Goal: Book appointment/travel/reservation

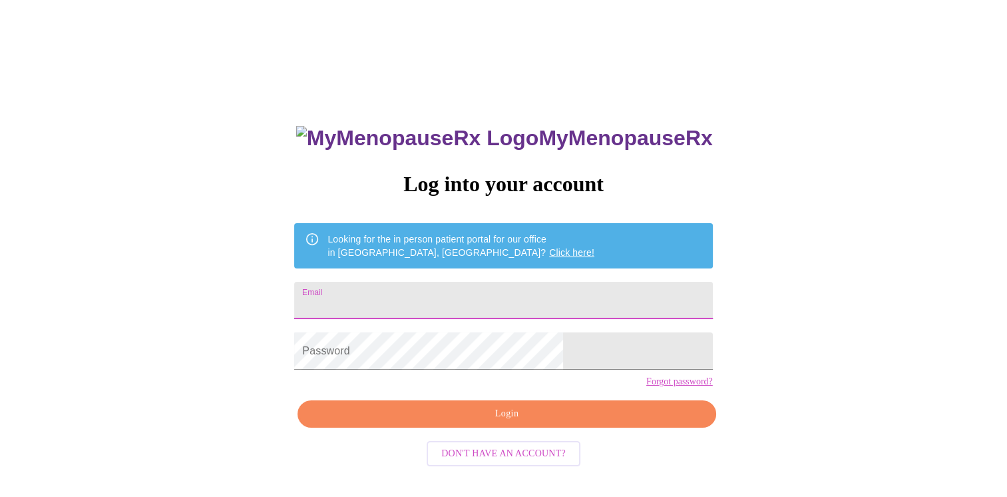
click at [400, 297] on input "Email" at bounding box center [503, 300] width 418 height 37
type input "[EMAIL_ADDRESS][DOMAIN_NAME]"
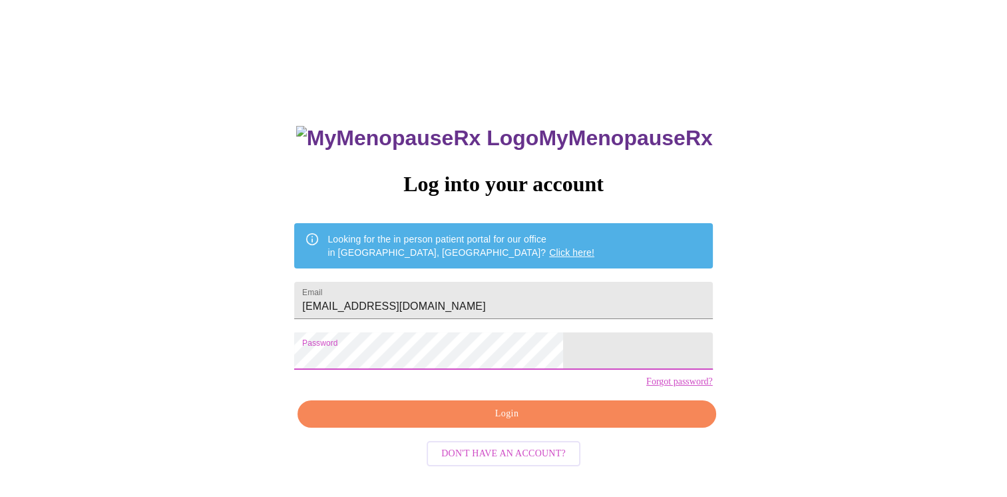
click at [498, 422] on span "Login" at bounding box center [507, 414] width 388 height 17
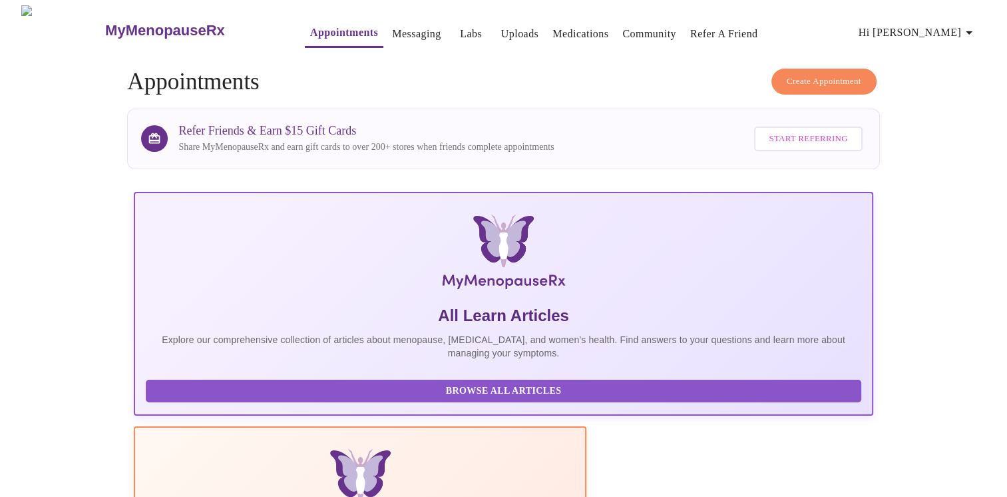
click at [393, 25] on link "Messaging" at bounding box center [416, 34] width 49 height 19
click at [392, 25] on link "Messaging" at bounding box center [416, 34] width 49 height 19
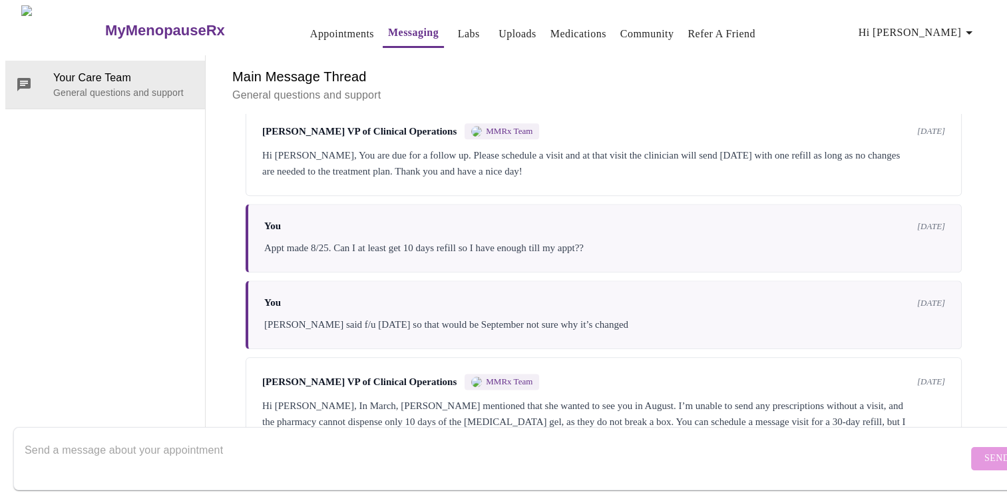
scroll to position [1916, 0]
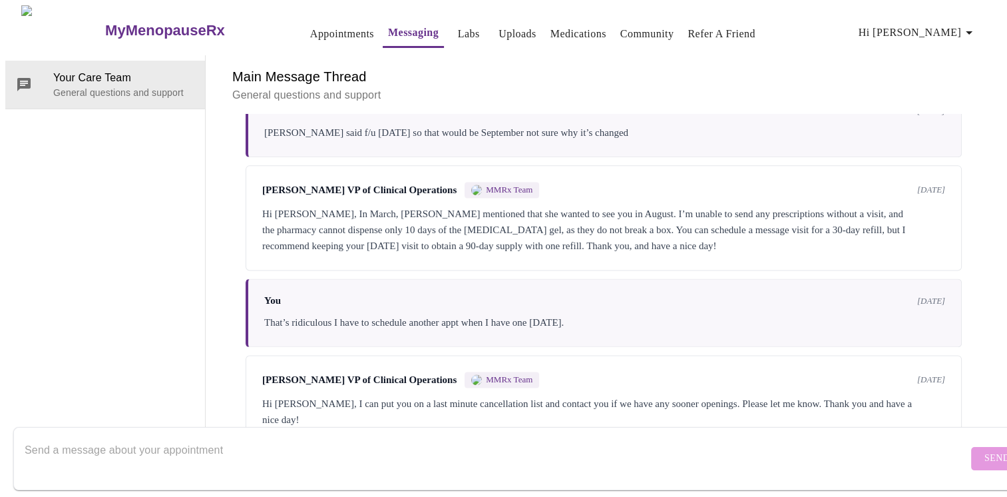
click at [205, 437] on textarea "Send a message about your appointment" at bounding box center [497, 458] width 944 height 43
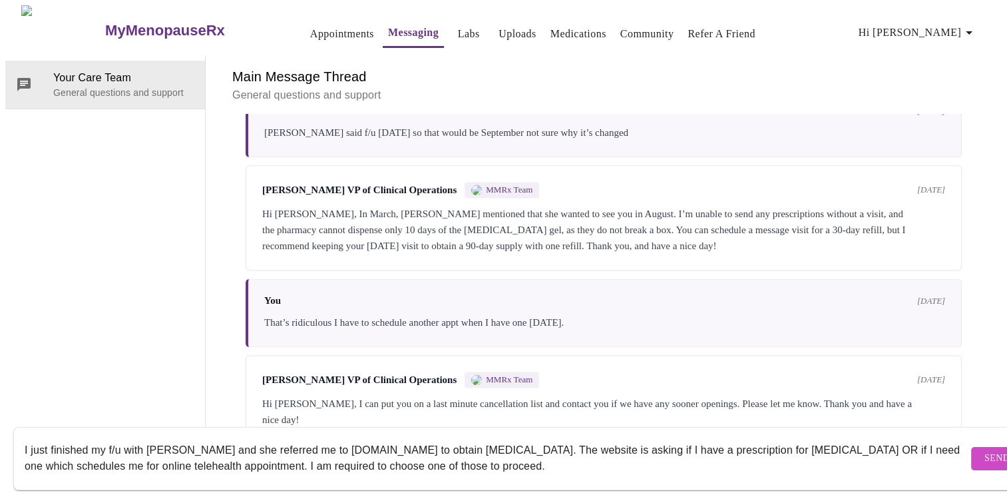
paste textarea "Do you already have a prescription for [MEDICAL_DATA]?(Required) Yes, I have a …"
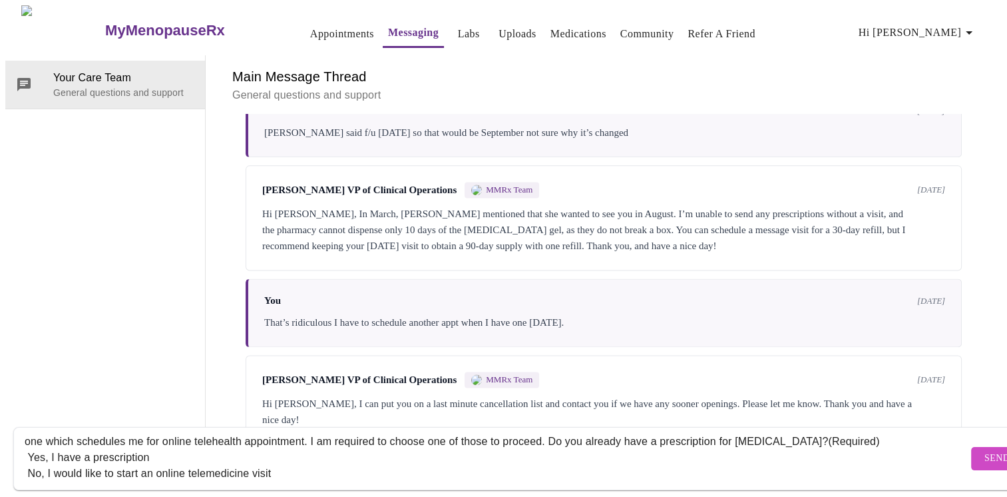
click at [445, 437] on textarea "I just finished my f/u with [PERSON_NAME] and she referred me to [DOMAIN_NAME] …" at bounding box center [497, 458] width 944 height 43
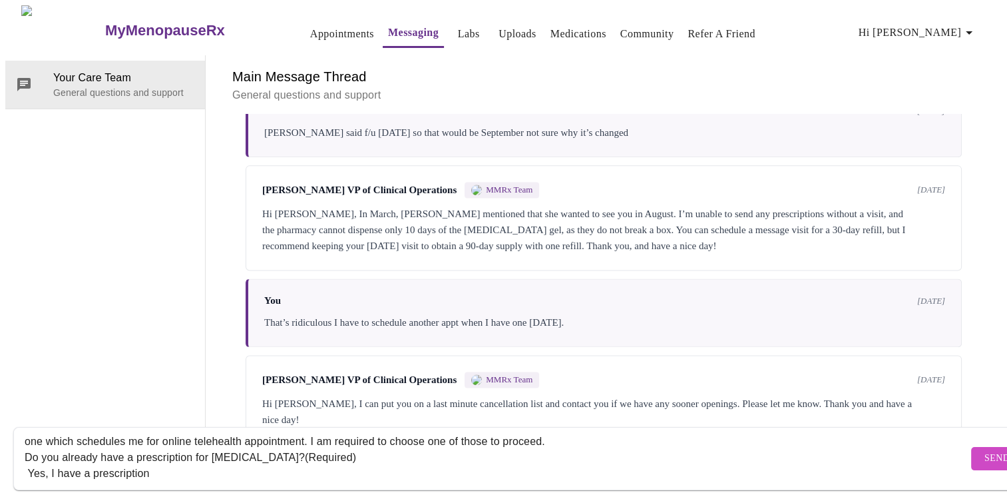
scroll to position [38, 0]
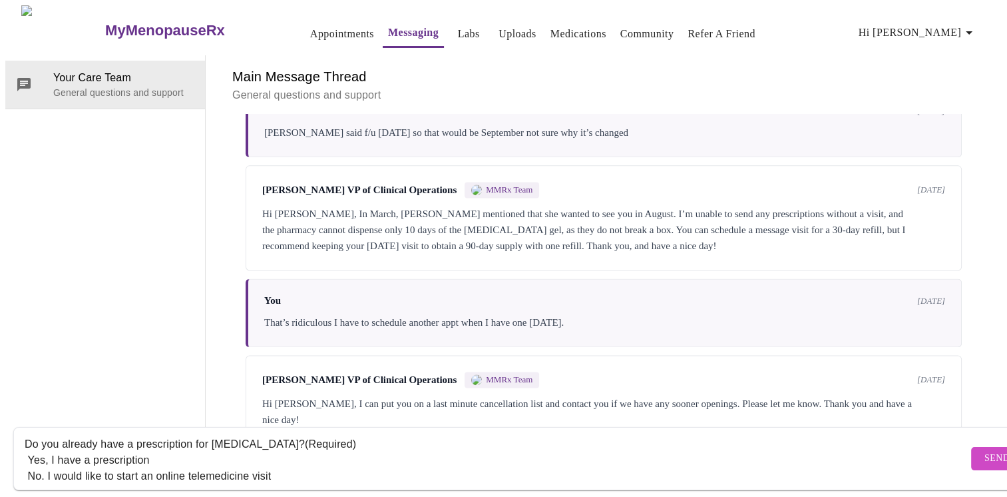
click at [360, 455] on textarea "I just finished my f/u with [PERSON_NAME] and she referred me to [DOMAIN_NAME] …" at bounding box center [497, 458] width 944 height 43
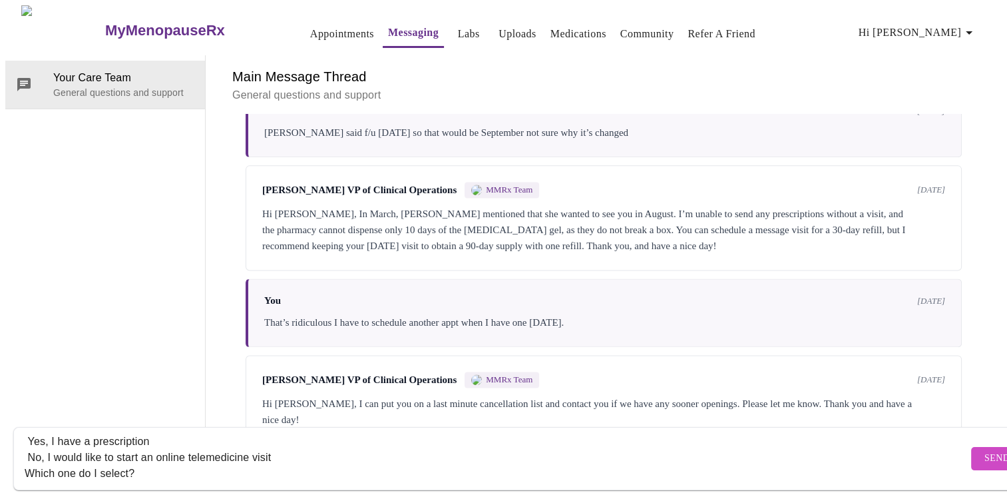
scroll to position [73, 0]
type textarea "I just finished my f/u with [PERSON_NAME] and she referred me to [DOMAIN_NAME] …"
click at [972, 447] on button "Send" at bounding box center [998, 458] width 52 height 23
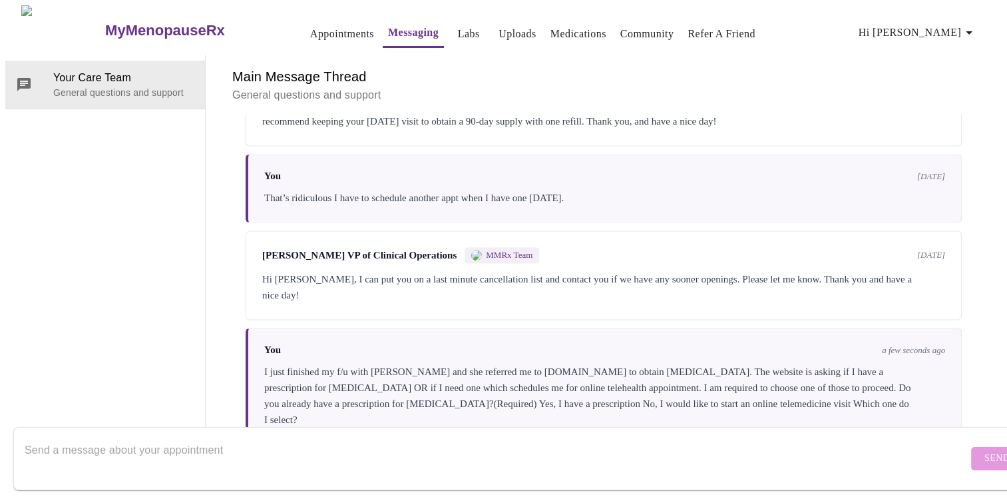
scroll to position [0, 0]
click at [458, 28] on link "Labs" at bounding box center [469, 34] width 22 height 19
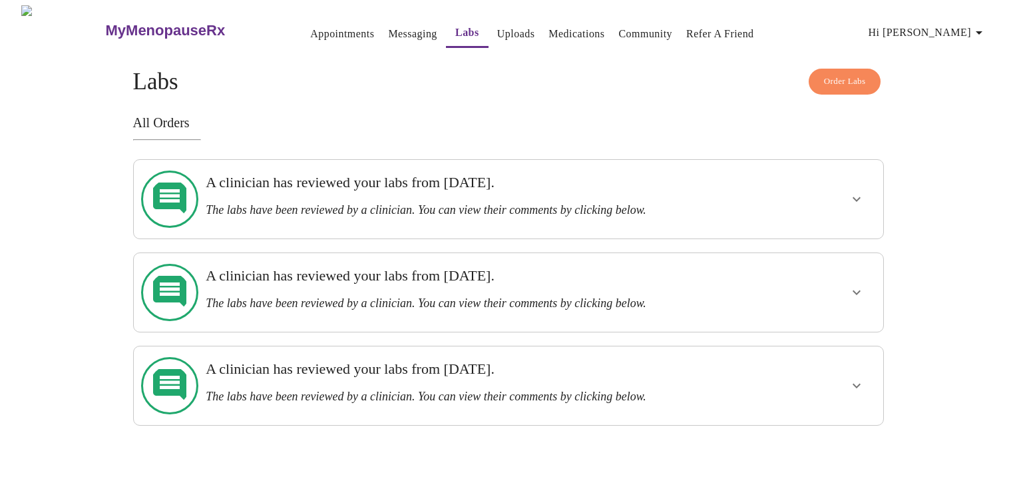
click at [316, 25] on link "Appointments" at bounding box center [342, 34] width 64 height 19
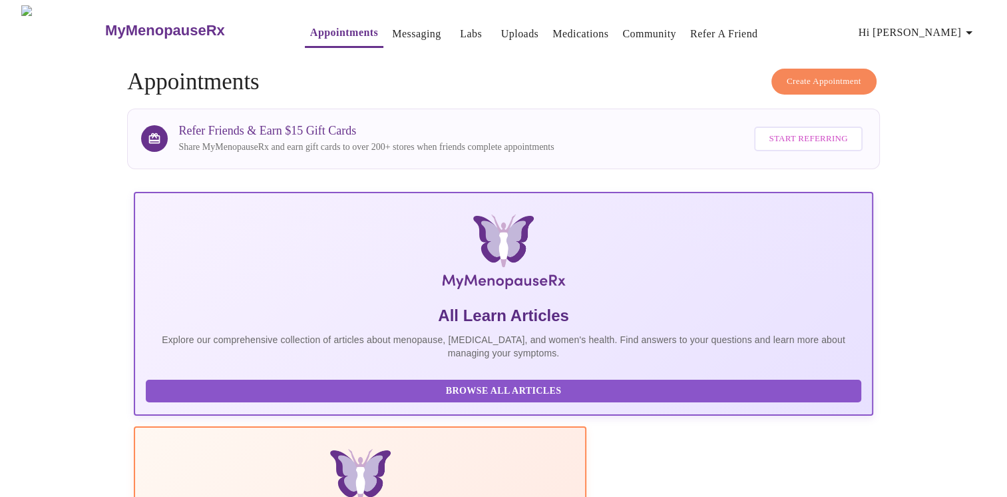
click at [788, 79] on span "Create Appointment" at bounding box center [824, 81] width 75 height 15
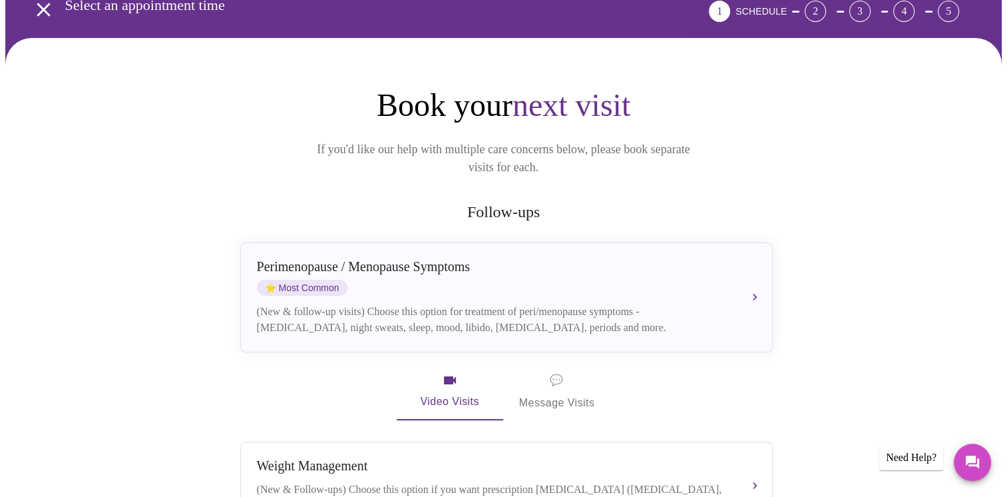
scroll to position [44, 0]
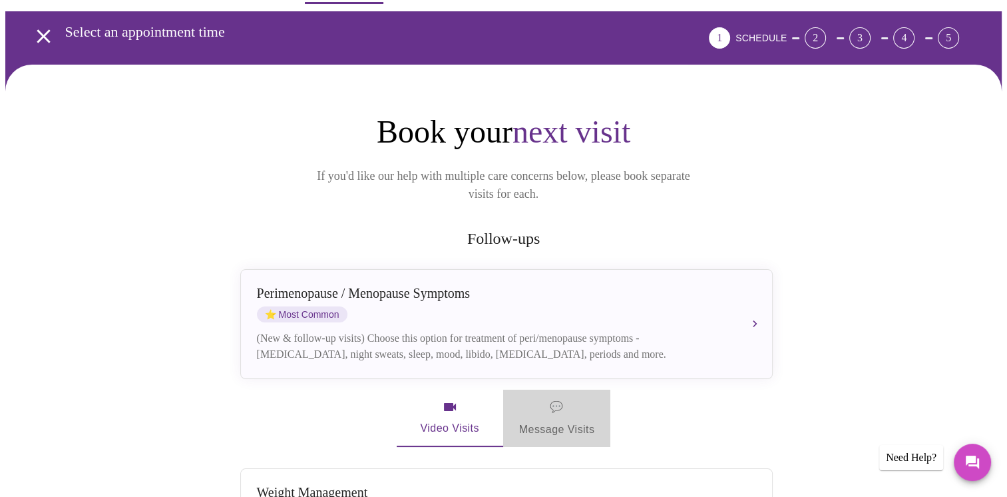
click at [560, 403] on span "💬 Message Visits" at bounding box center [557, 418] width 76 height 41
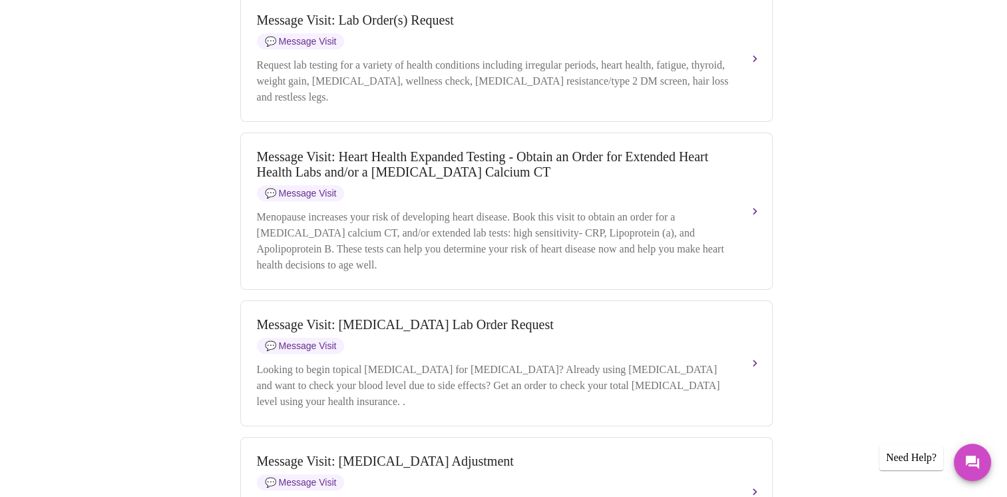
scroll to position [648, 0]
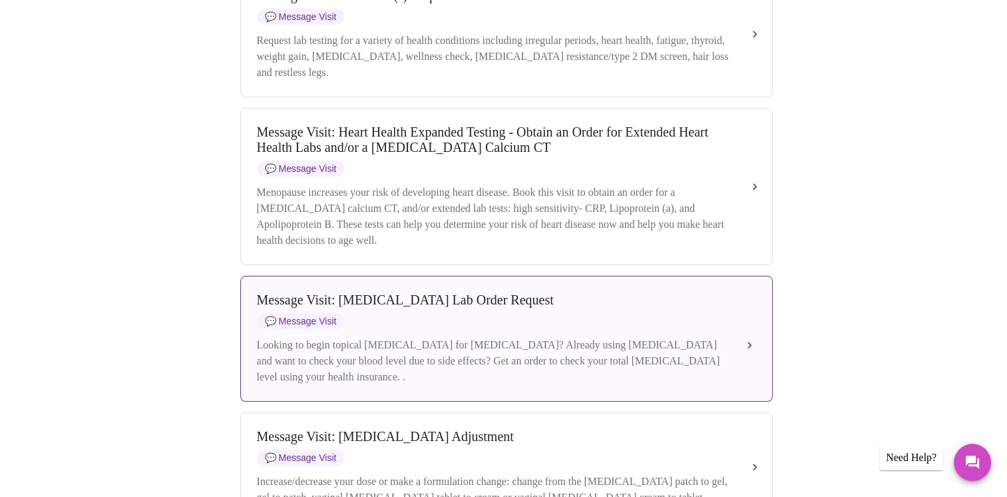
click at [730, 368] on div "Message Visit: [MEDICAL_DATA] Lab Order Request 💬 Message Visit Looking to begi…" at bounding box center [506, 338] width 499 height 93
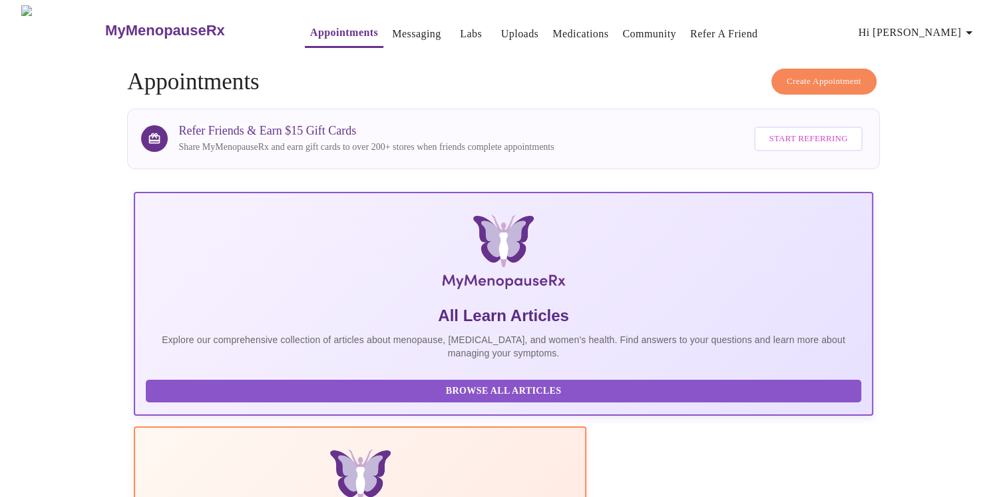
click at [802, 74] on span "Create Appointment" at bounding box center [824, 81] width 75 height 15
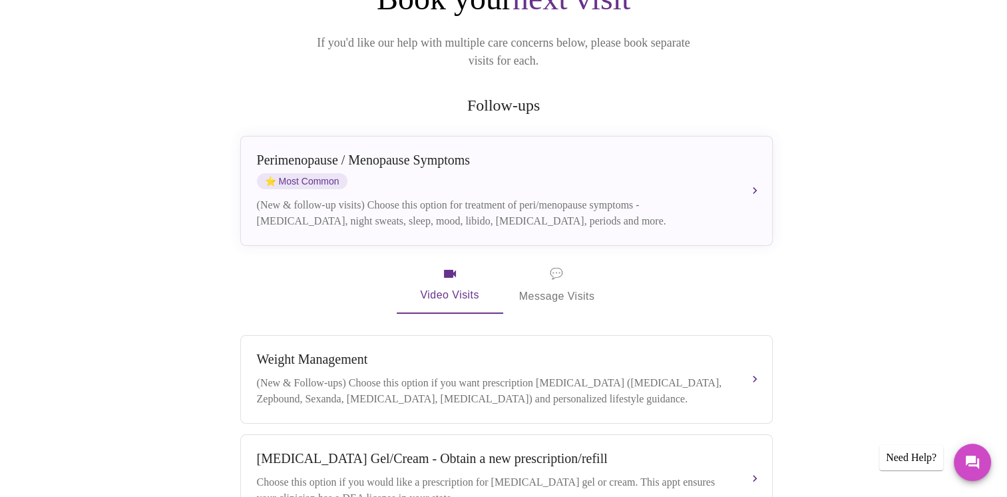
scroll to position [186, 0]
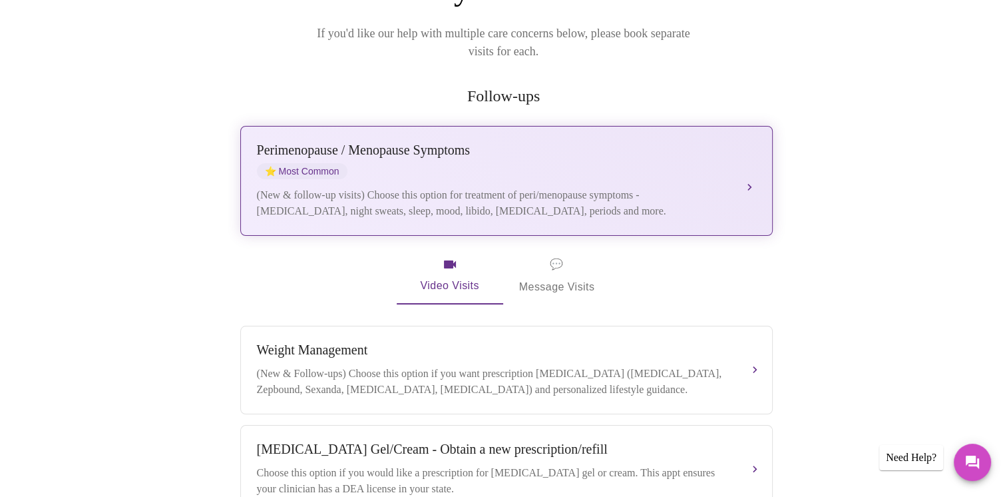
click at [306, 163] on span "⭐ Most Common" at bounding box center [302, 171] width 91 height 16
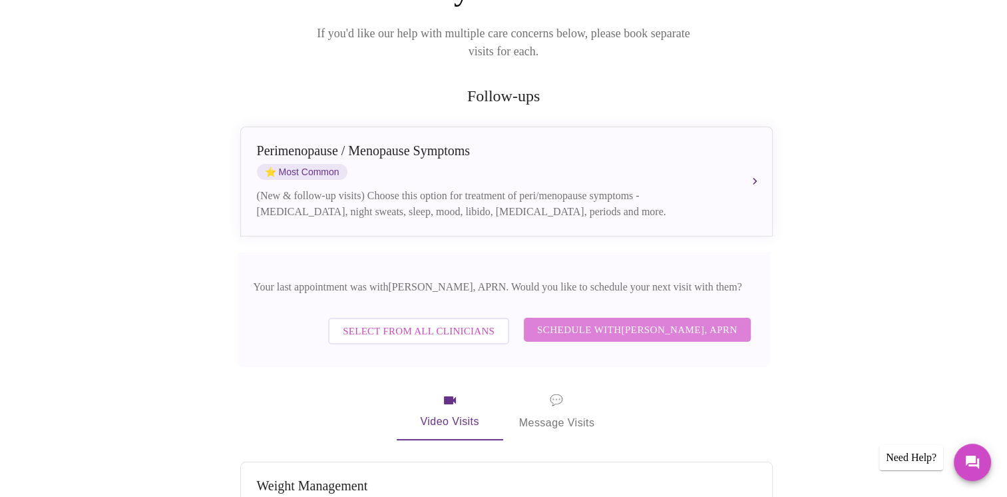
click at [651, 318] on button "Schedule with [PERSON_NAME], APRN" at bounding box center [637, 330] width 227 height 24
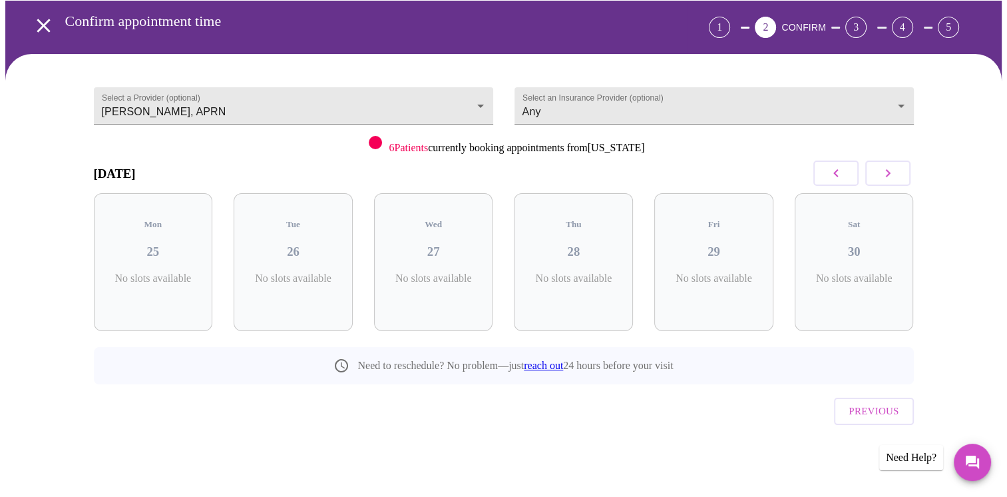
scroll to position [25, 0]
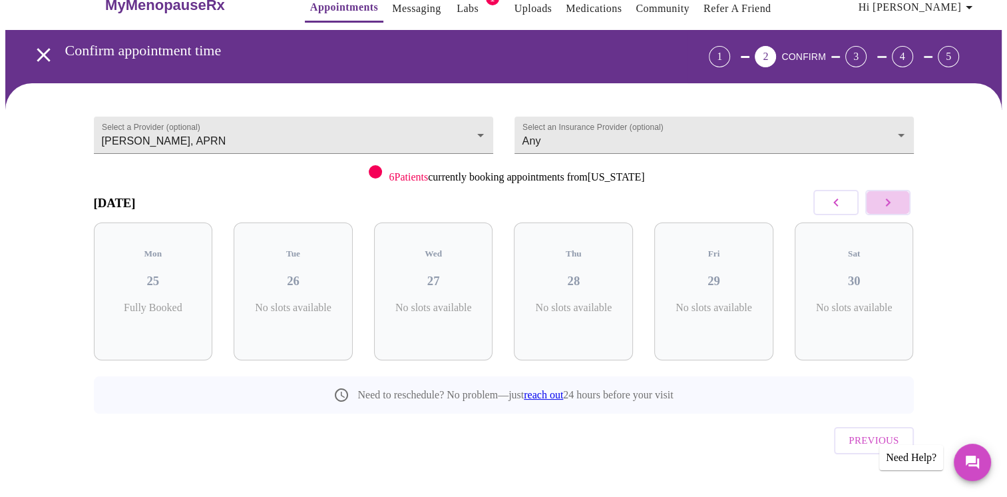
click at [887, 203] on icon "button" at bounding box center [888, 202] width 16 height 16
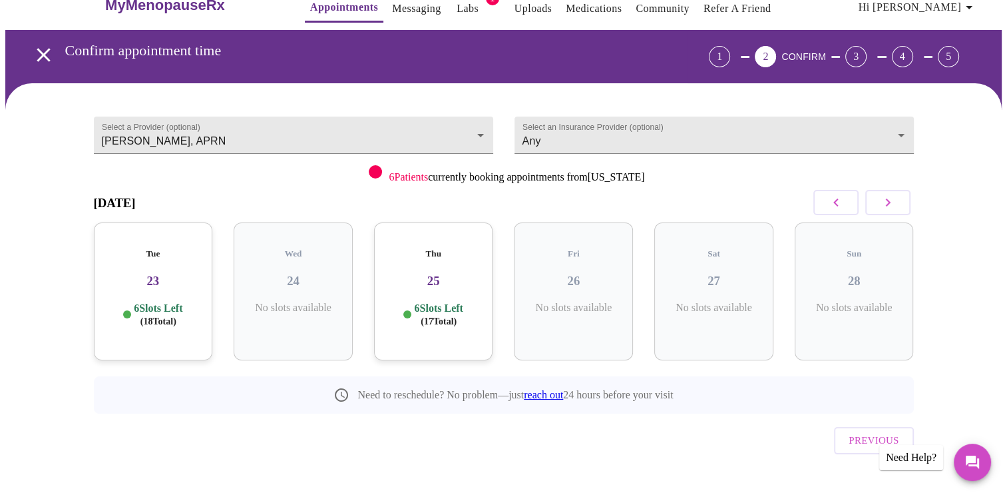
click at [887, 203] on icon "button" at bounding box center [888, 202] width 16 height 16
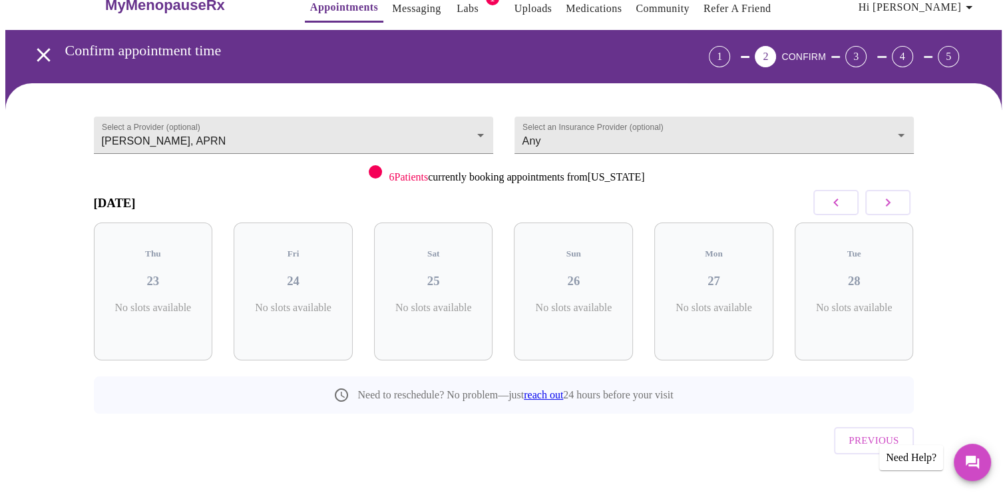
click at [887, 203] on icon "button" at bounding box center [888, 202] width 16 height 16
click at [160, 282] on div "Tue 04 6 Slots Left ( 18 Total)" at bounding box center [153, 291] width 119 height 138
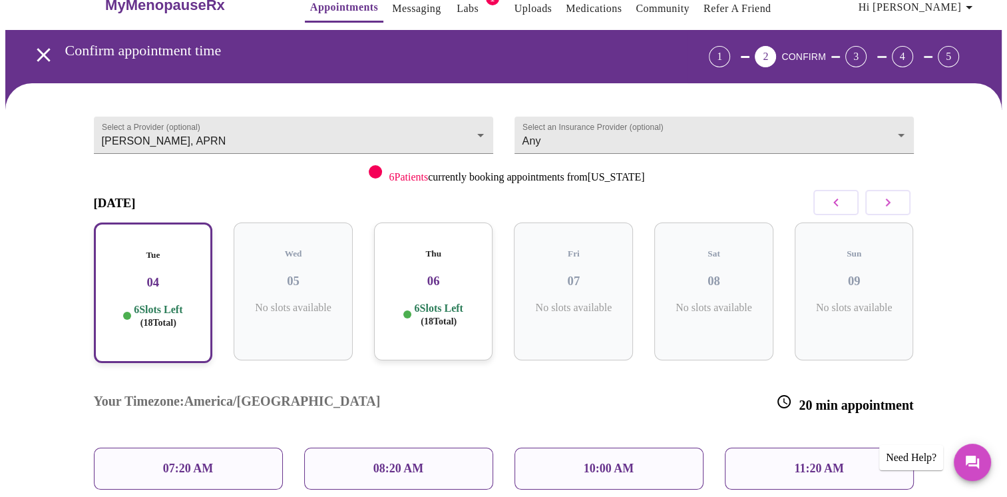
click at [179, 461] on p "07:20 AM" at bounding box center [188, 468] width 51 height 14
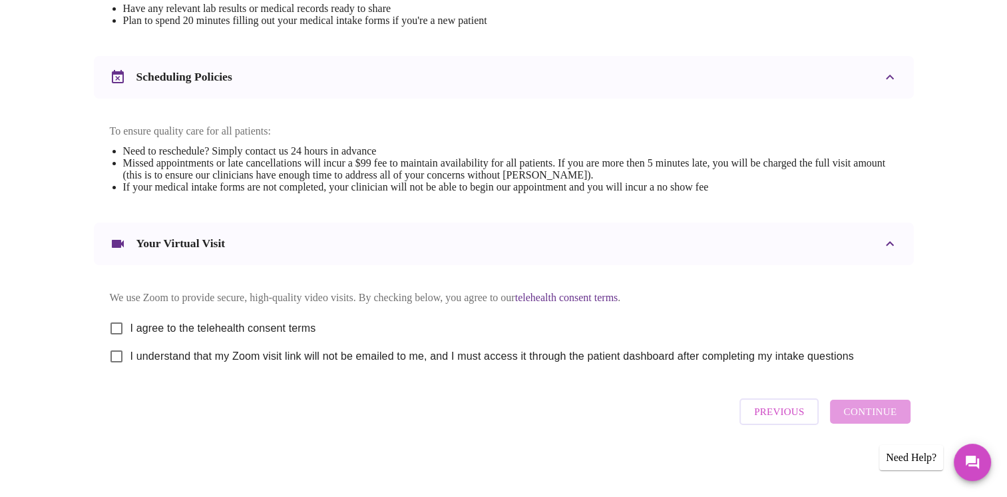
scroll to position [467, 0]
click at [118, 330] on input "I agree to the telehealth consent terms" at bounding box center [117, 328] width 28 height 28
checkbox input "true"
click at [115, 360] on input "I understand that my Zoom visit link will not be emailed to me, and I must acce…" at bounding box center [117, 356] width 28 height 28
checkbox input "true"
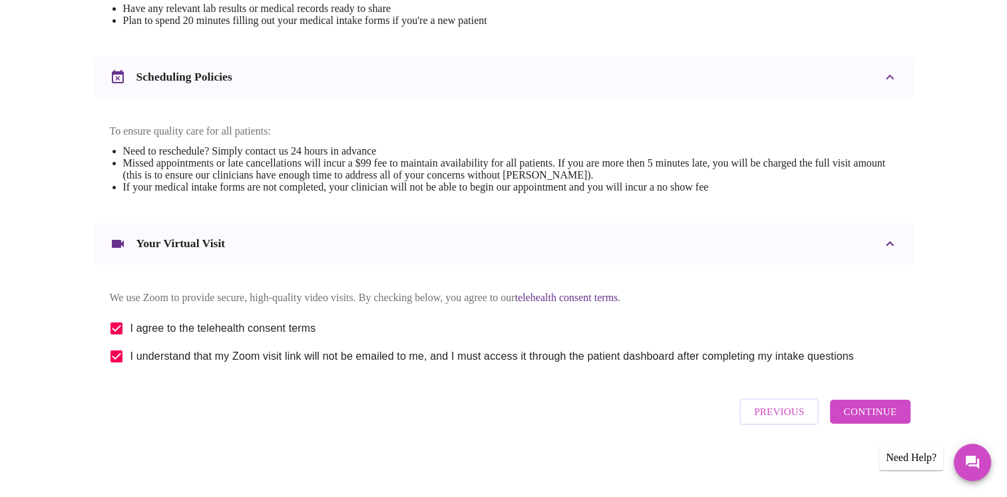
click at [873, 420] on span "Continue" at bounding box center [870, 411] width 53 height 17
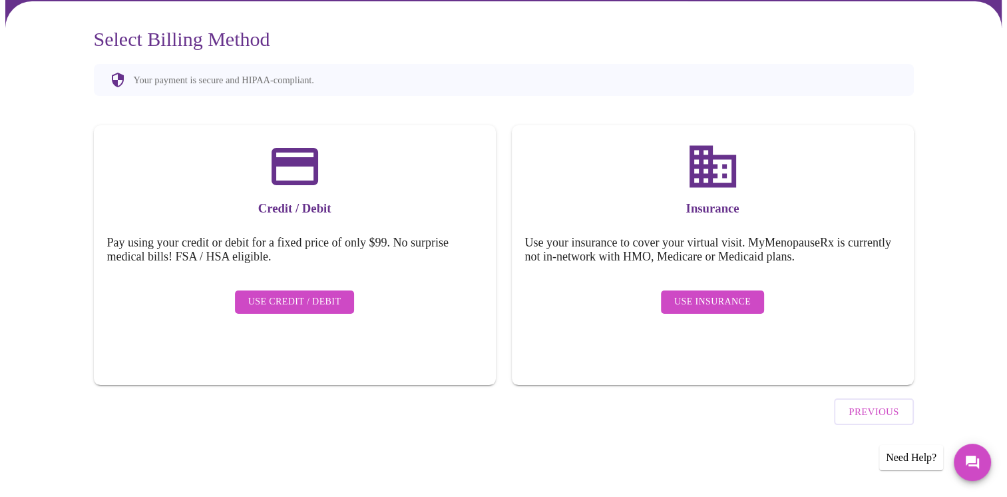
scroll to position [69, 0]
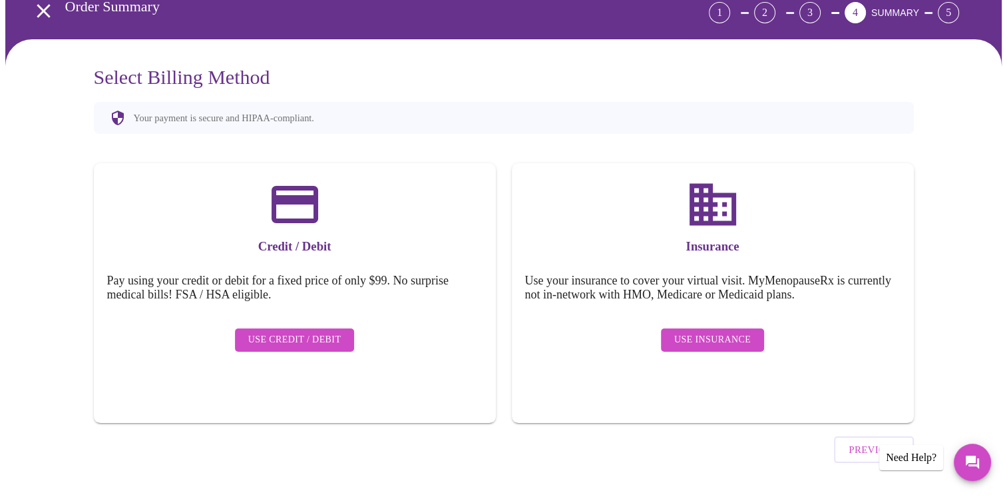
click at [703, 332] on span "Use Insurance" at bounding box center [713, 340] width 77 height 17
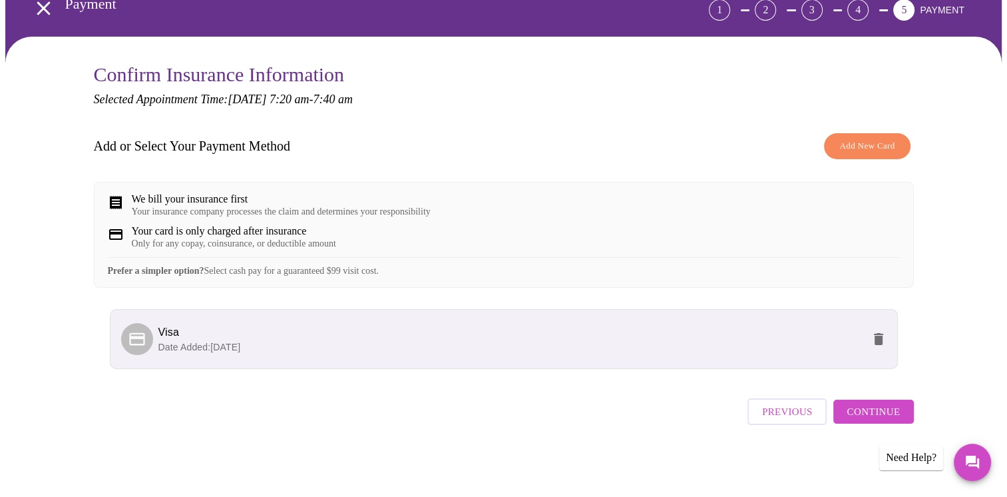
scroll to position [81, 0]
click at [863, 412] on span "Continue" at bounding box center [873, 411] width 53 height 17
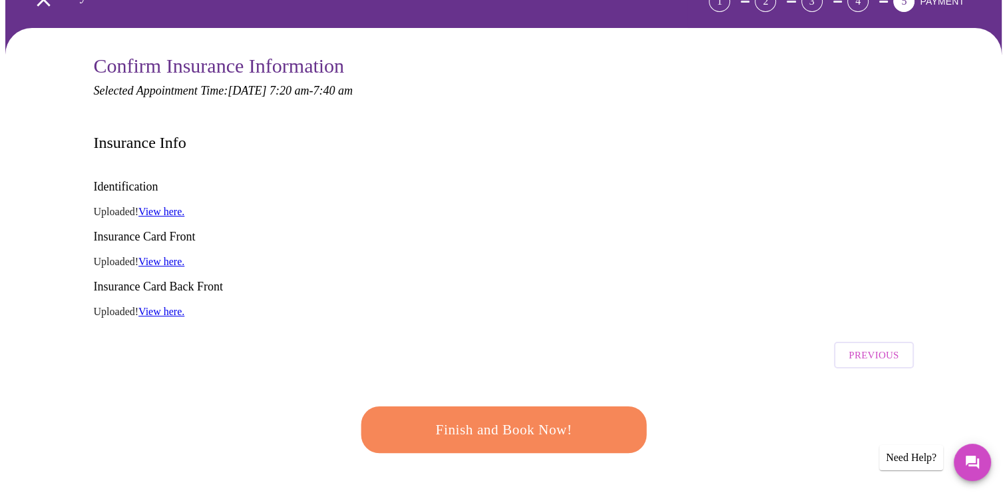
click at [522, 418] on span "Finish and Book Now!" at bounding box center [504, 430] width 246 height 25
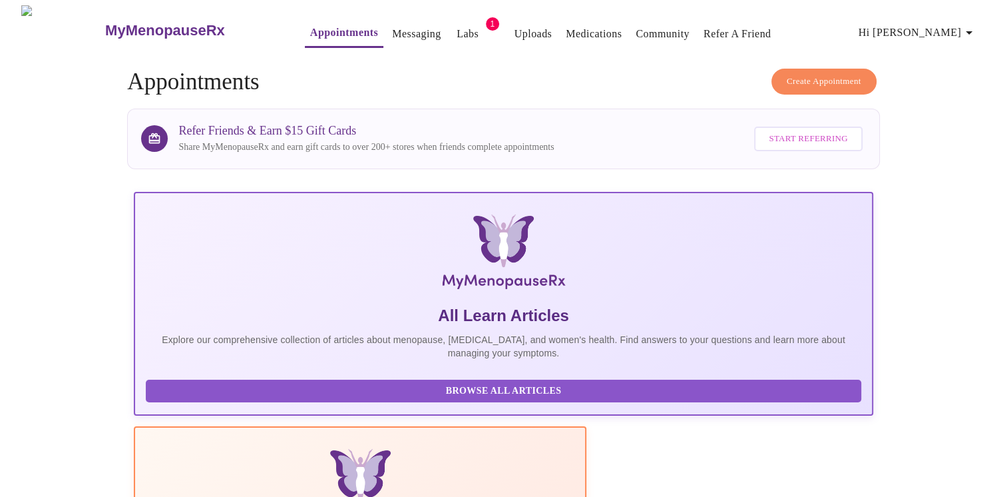
click at [457, 25] on link "Labs" at bounding box center [468, 34] width 22 height 19
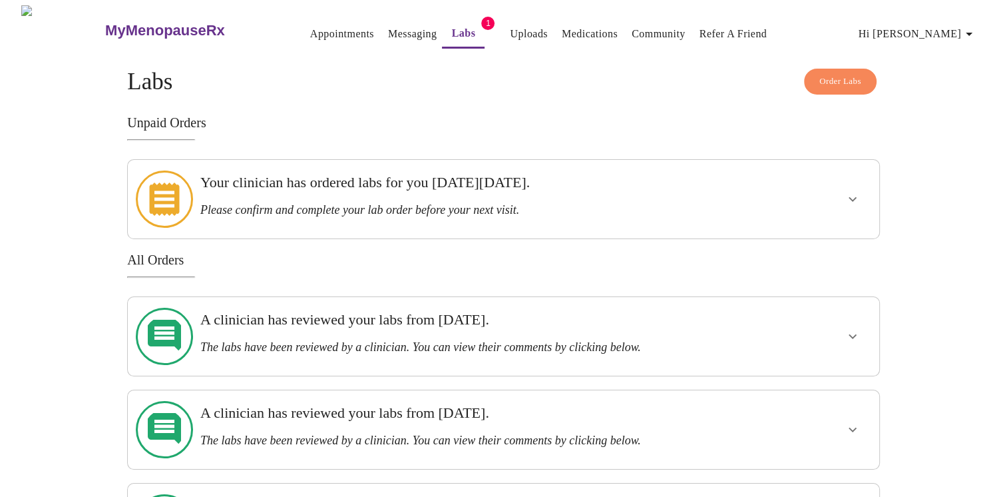
click at [853, 191] on icon "show more" at bounding box center [853, 199] width 16 height 16
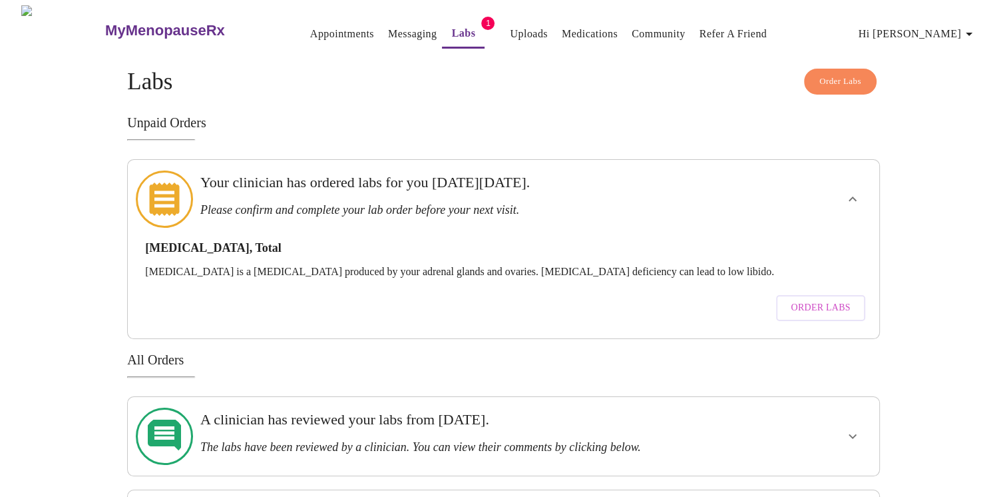
click at [405, 33] on link "Messaging" at bounding box center [412, 34] width 49 height 19
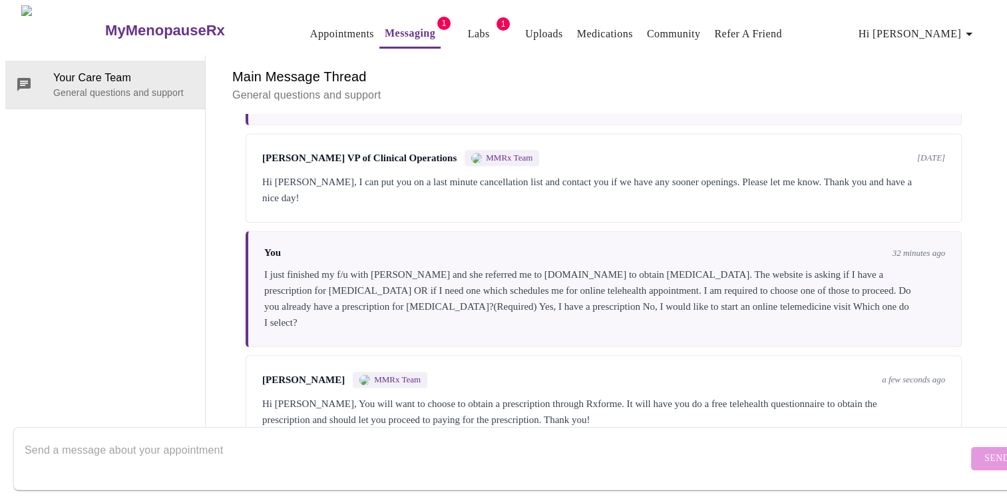
scroll to position [2143, 0]
click at [378, 439] on textarea "Send a message about your appointment" at bounding box center [497, 458] width 944 height 43
